Goal: Task Accomplishment & Management: Manage account settings

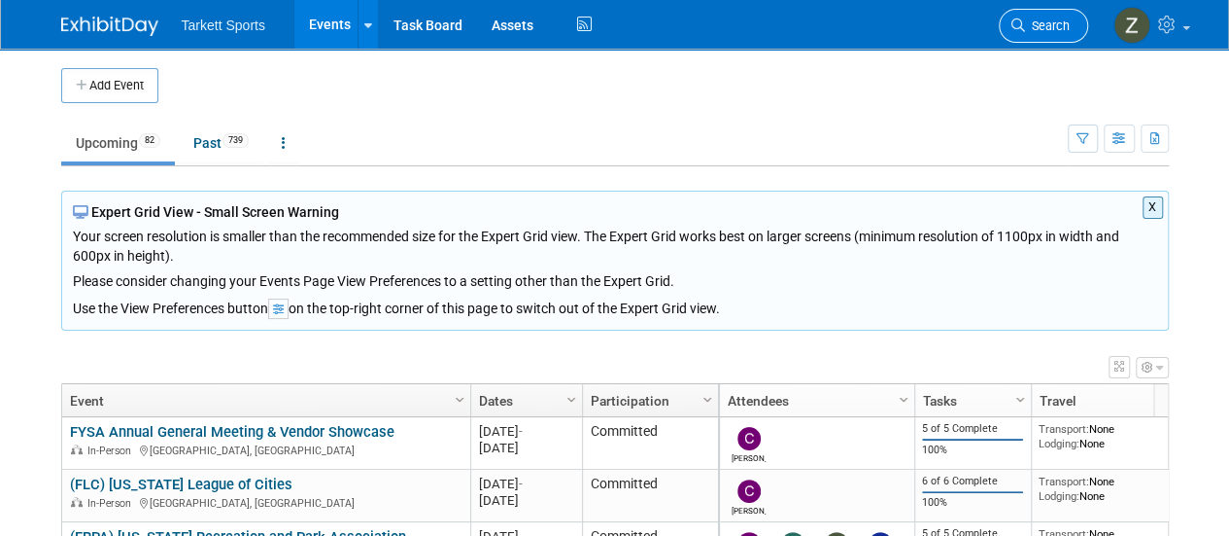
click at [1053, 28] on span "Search" at bounding box center [1047, 25] width 45 height 15
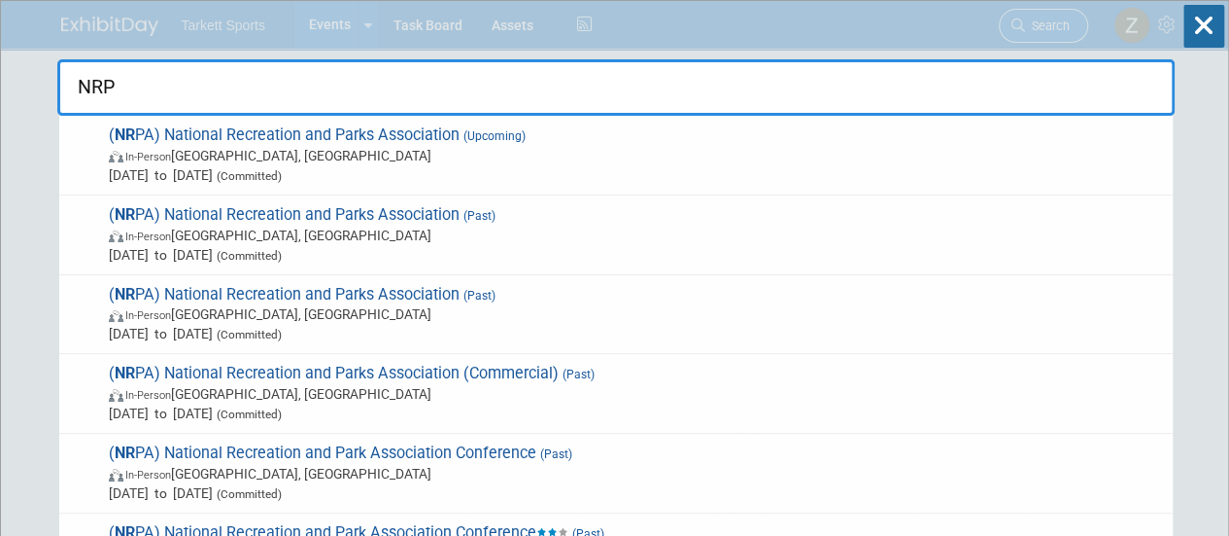
type input "NRPA"
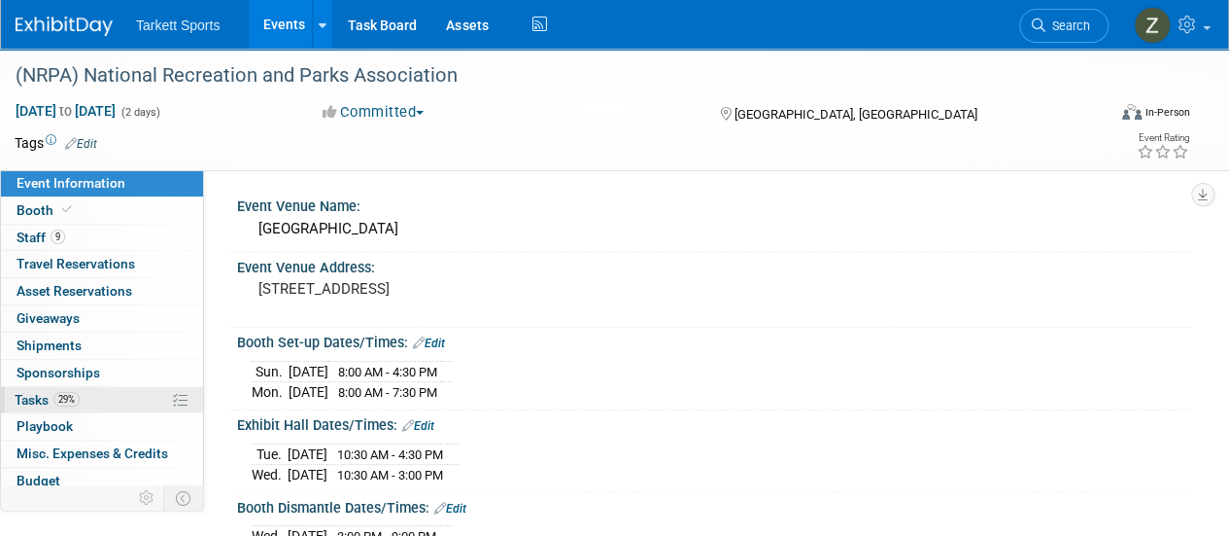
click at [155, 398] on link "29% Tasks 29%" at bounding box center [102, 400] width 202 height 26
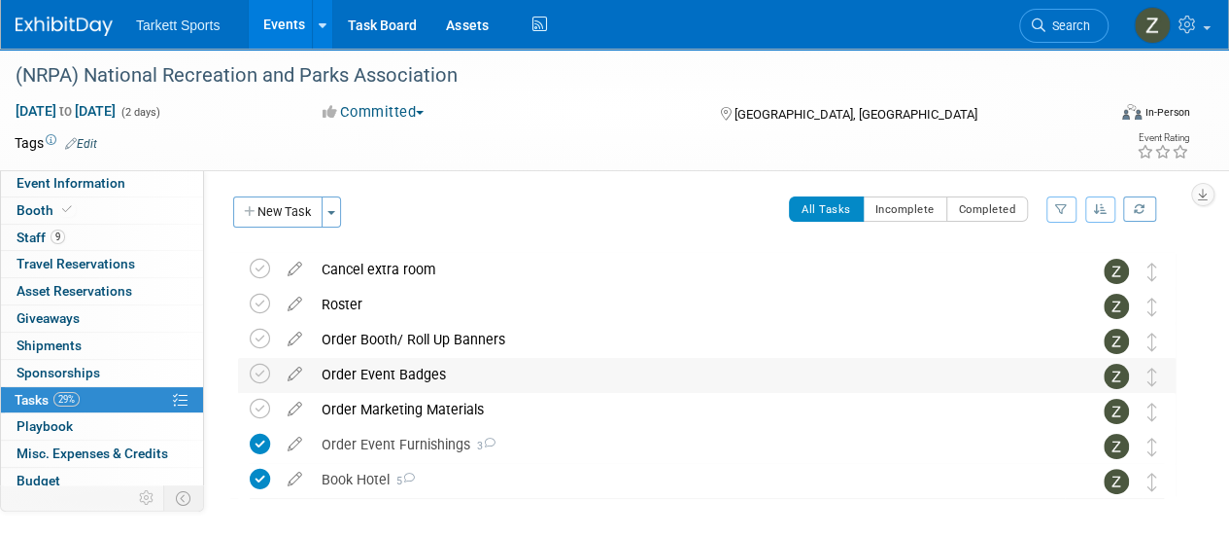
click at [367, 382] on div "Order Event Badges" at bounding box center [688, 374] width 753 height 33
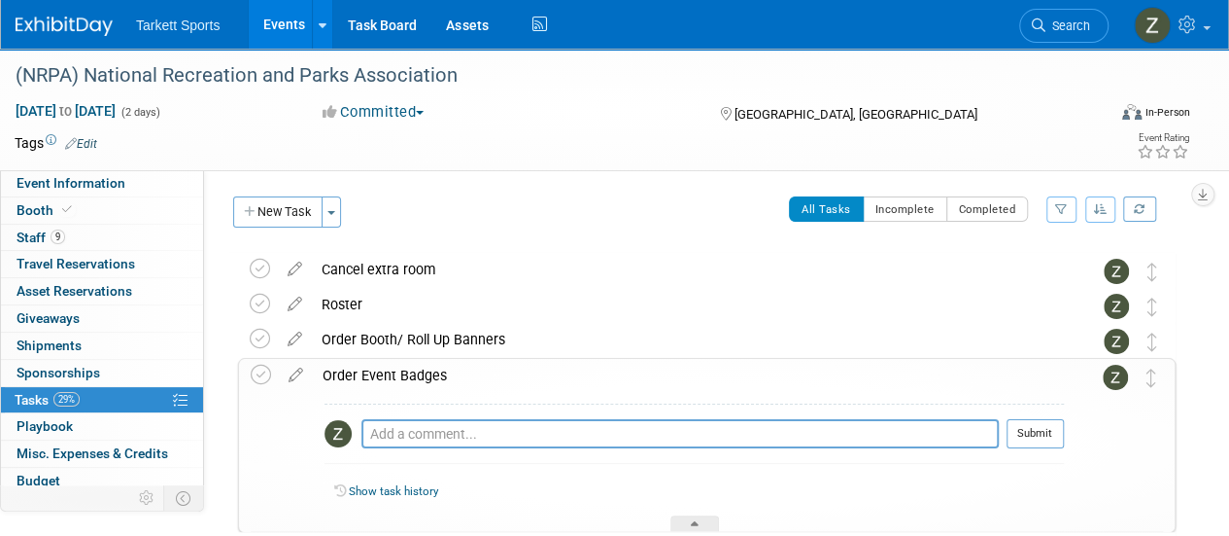
click at [366, 382] on div "Order Event Badges" at bounding box center [688, 375] width 751 height 33
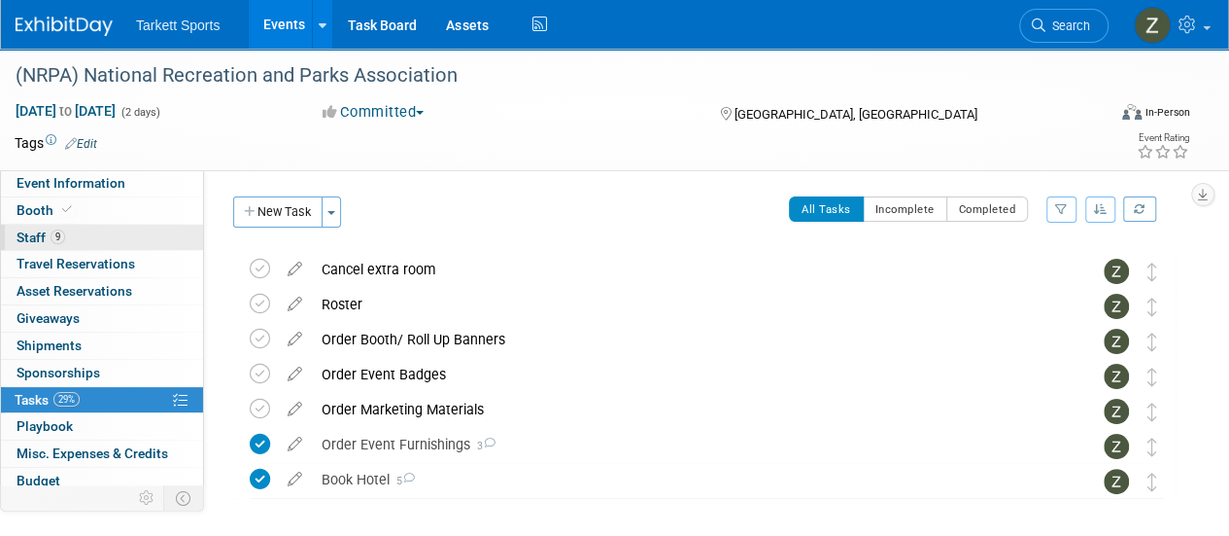
click at [62, 225] on link "9 Staff 9" at bounding box center [102, 238] width 202 height 26
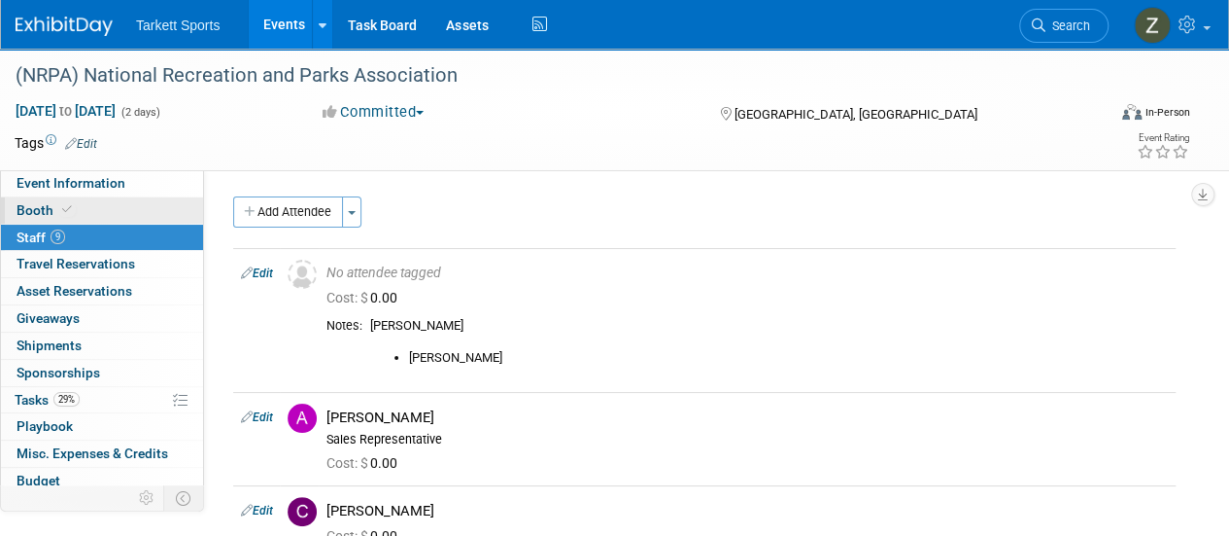
click at [78, 213] on link "Booth" at bounding box center [102, 210] width 202 height 26
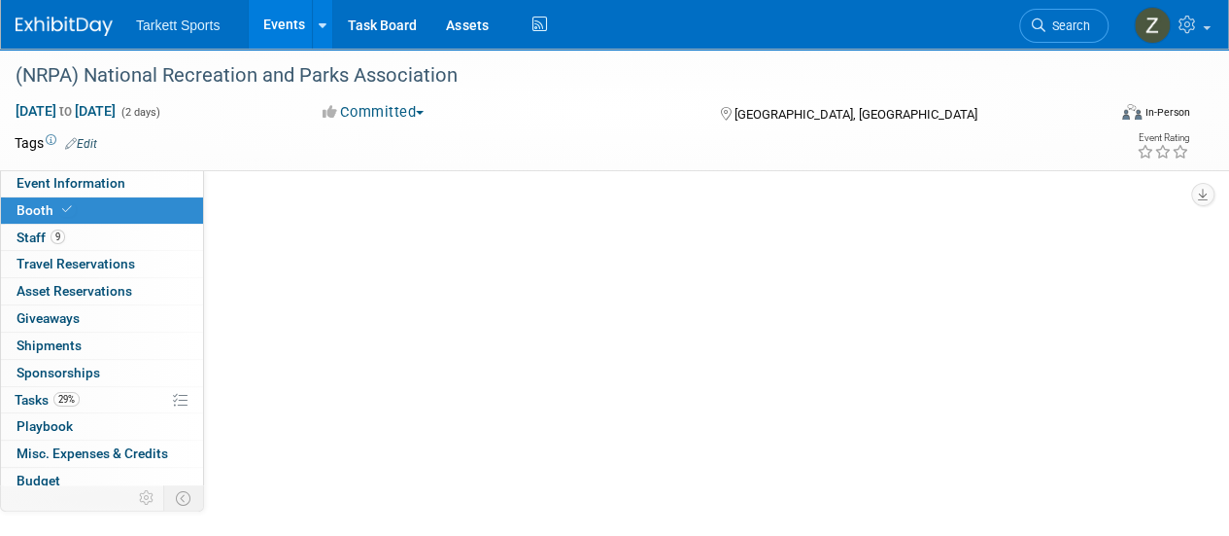
select select "FieldTurf, [PERSON_NAME], Indoor, Tarkett Sports Construction"
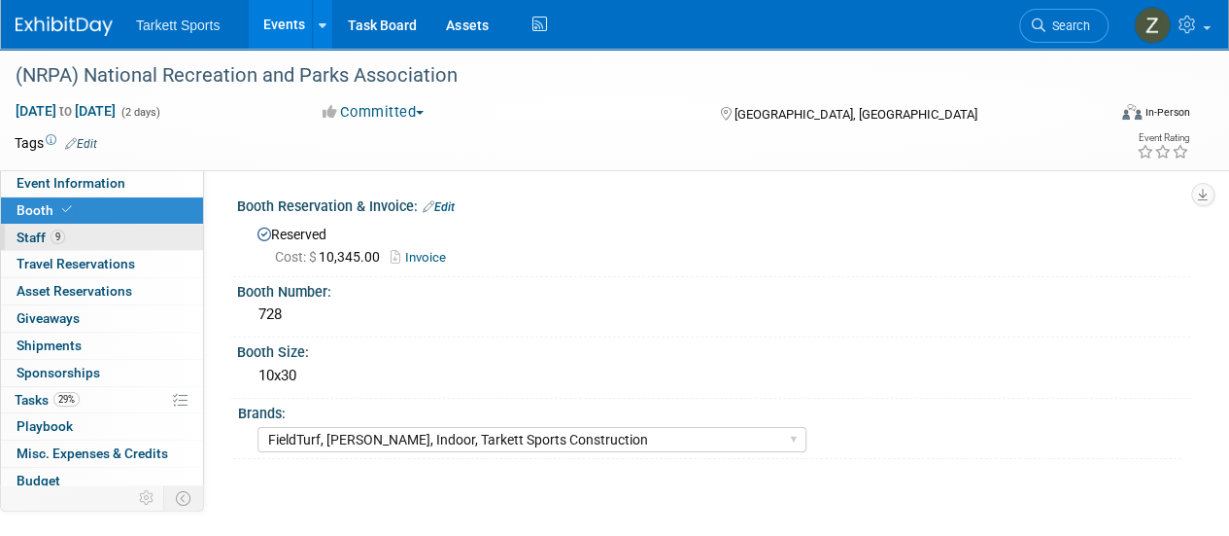
click at [86, 232] on link "9 Staff 9" at bounding box center [102, 238] width 202 height 26
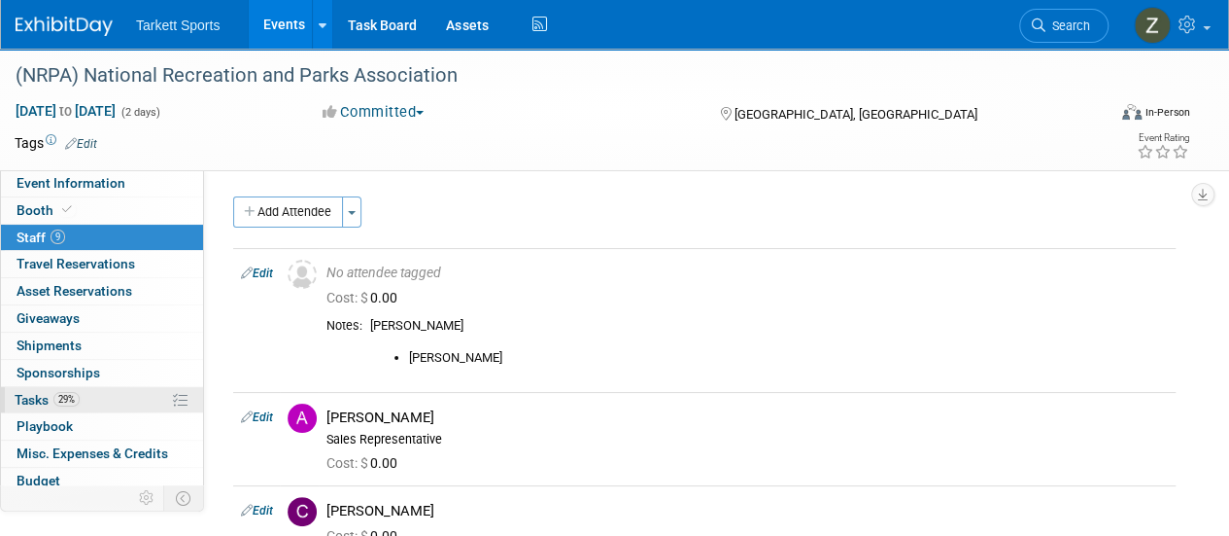
click at [80, 399] on span "Tasks 29%" at bounding box center [47, 400] width 65 height 16
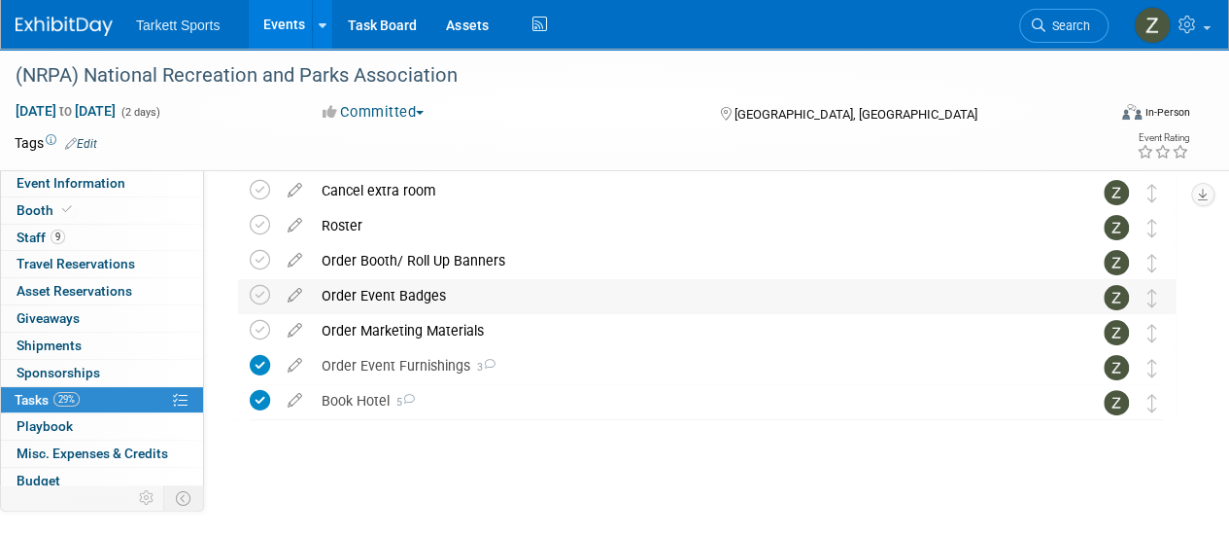
scroll to position [80, 0]
click at [404, 370] on div "Order Event Furnishings 3" at bounding box center [688, 364] width 753 height 33
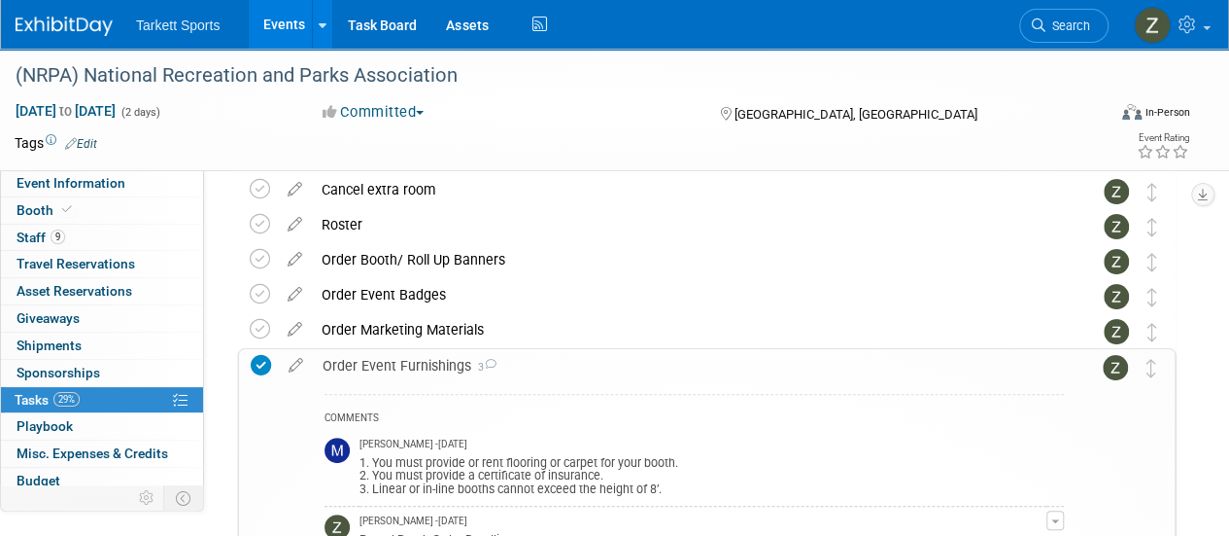
click at [404, 370] on div "Order Event Furnishings 3" at bounding box center [688, 365] width 751 height 33
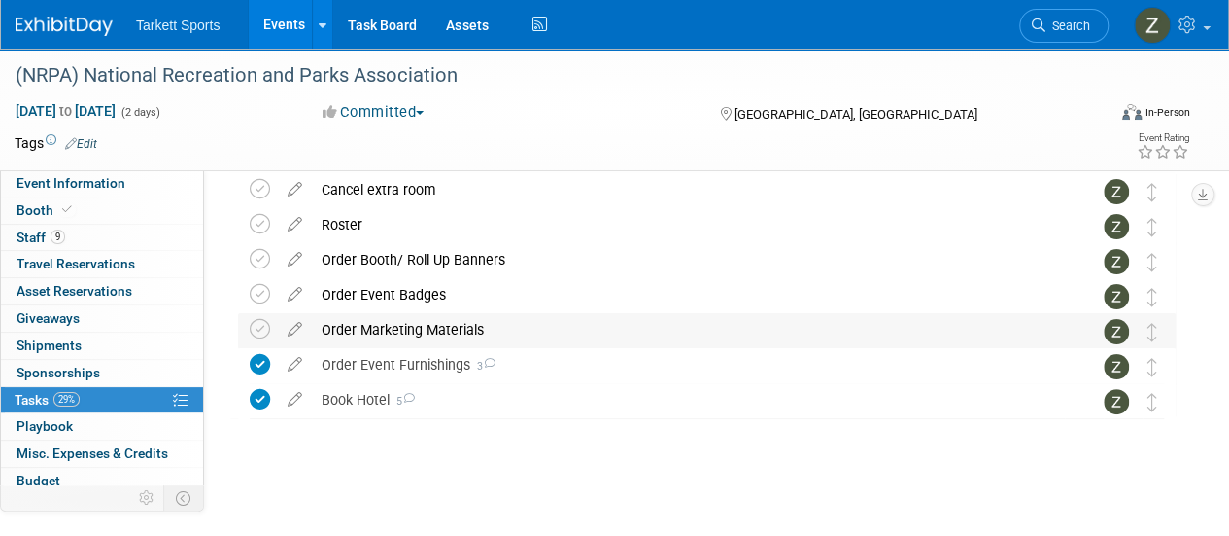
click at [365, 323] on div "Order Marketing Materials" at bounding box center [688, 329] width 753 height 33
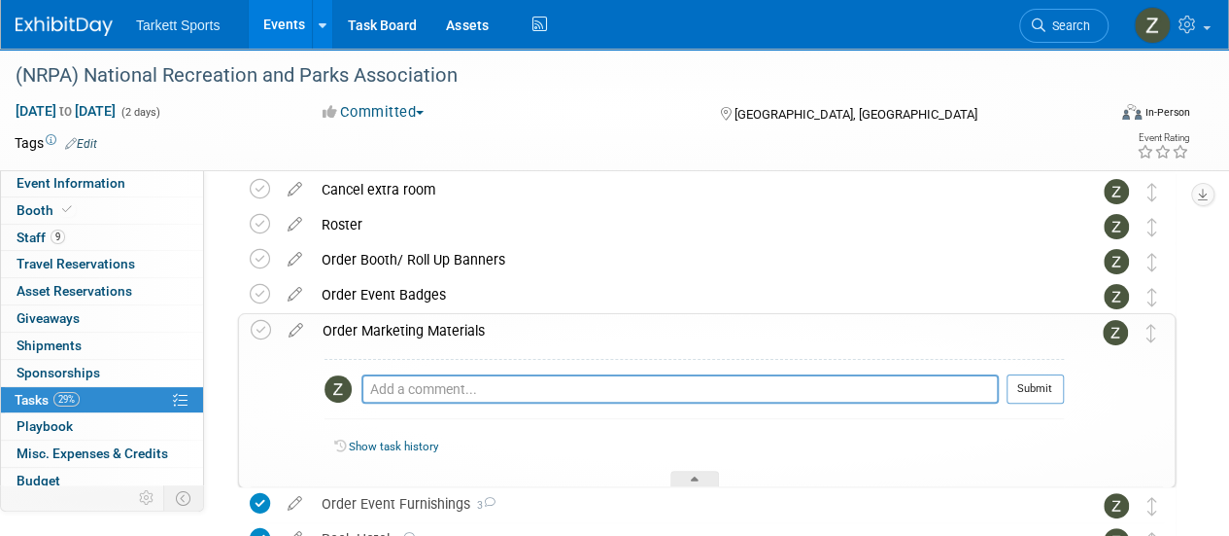
click at [365, 323] on div "Order Marketing Materials" at bounding box center [688, 330] width 751 height 33
